Goal: Transaction & Acquisition: Download file/media

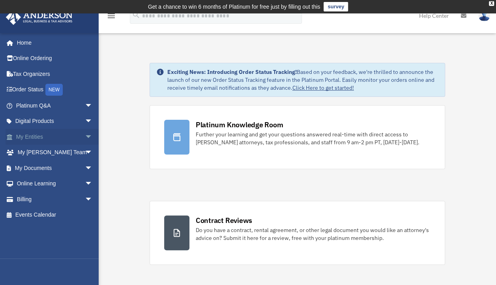
click at [38, 139] on link "My Entities arrow_drop_down" at bounding box center [55, 137] width 99 height 16
click at [85, 135] on span "arrow_drop_down" at bounding box center [93, 137] width 16 height 16
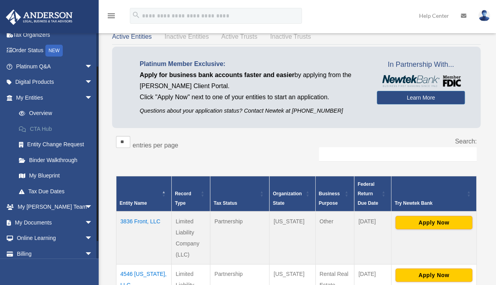
scroll to position [42, 0]
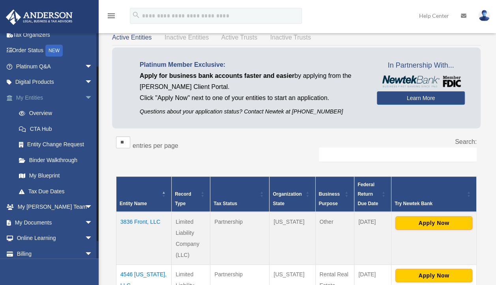
click at [85, 96] on span "arrow_drop_down" at bounding box center [93, 98] width 16 height 16
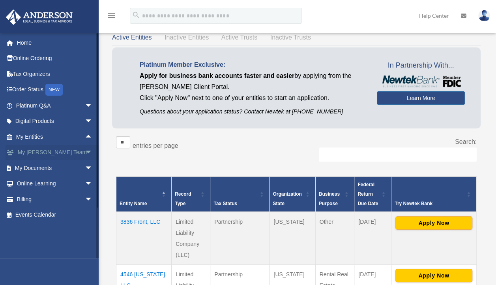
click at [85, 148] on span "arrow_drop_down" at bounding box center [93, 153] width 16 height 16
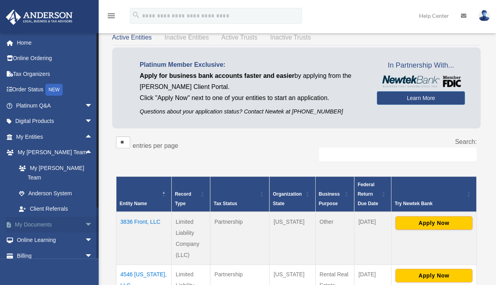
click at [76, 216] on link "My Documents arrow_drop_down" at bounding box center [55, 224] width 99 height 16
click at [85, 216] on span "arrow_drop_down" at bounding box center [93, 224] width 16 height 16
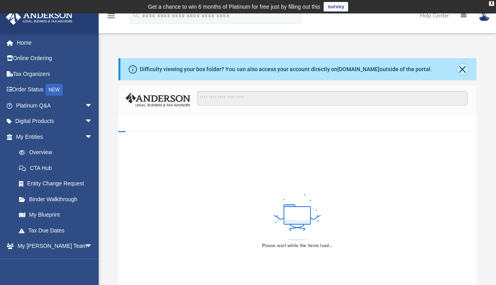
click at [467, 66] on button "Close" at bounding box center [462, 69] width 11 height 11
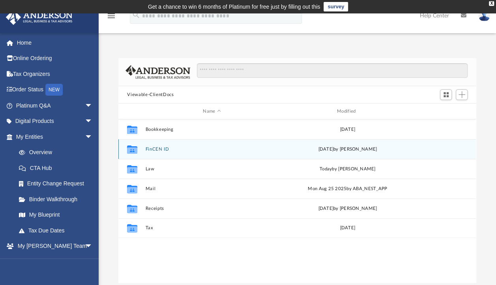
scroll to position [173, 351]
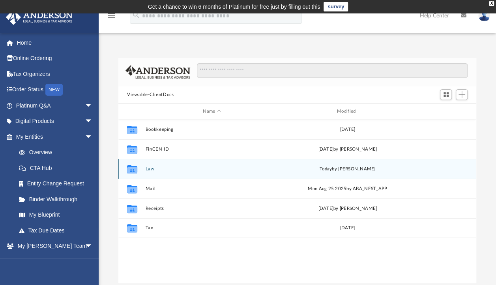
click at [149, 166] on button "Law" at bounding box center [212, 168] width 133 height 5
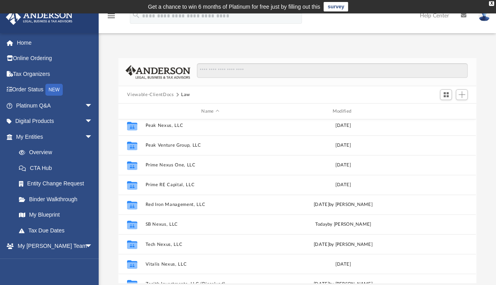
scroll to position [635, 0]
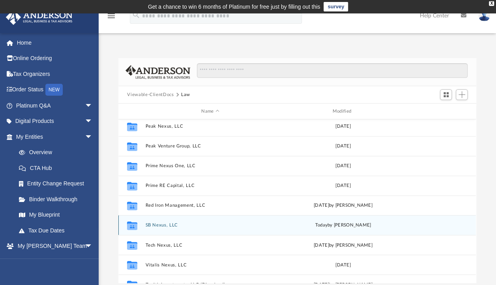
click at [158, 225] on button "SB Nexus, LLC" at bounding box center [211, 224] width 130 height 5
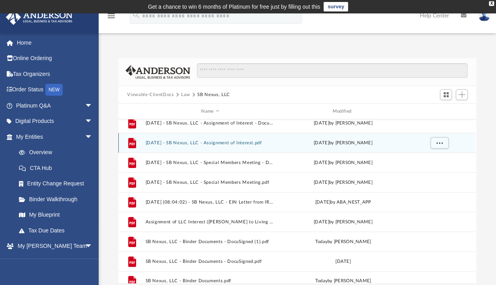
scroll to position [53, 0]
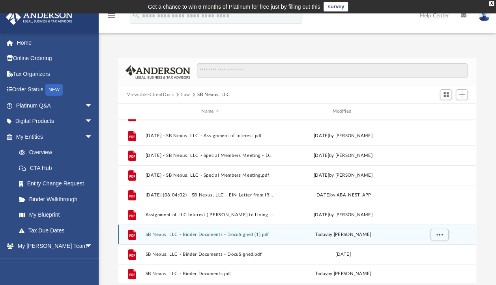
click at [233, 235] on button "SB Nexus, LLC - Binder Documents - DocuSigned (1).pdf" at bounding box center [211, 234] width 130 height 5
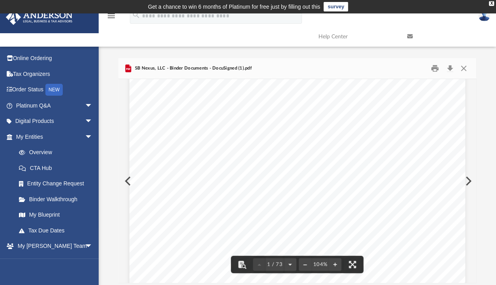
scroll to position [0, 0]
click at [449, 65] on button "Download" at bounding box center [450, 68] width 14 height 12
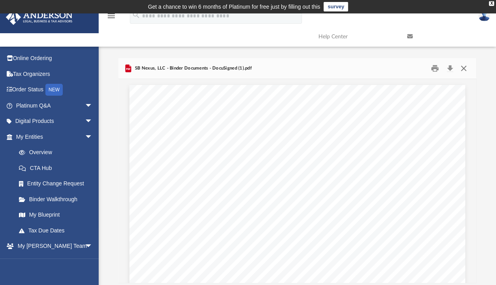
click at [467, 69] on button "Close" at bounding box center [464, 68] width 14 height 12
